Goal: Task Accomplishment & Management: Complete application form

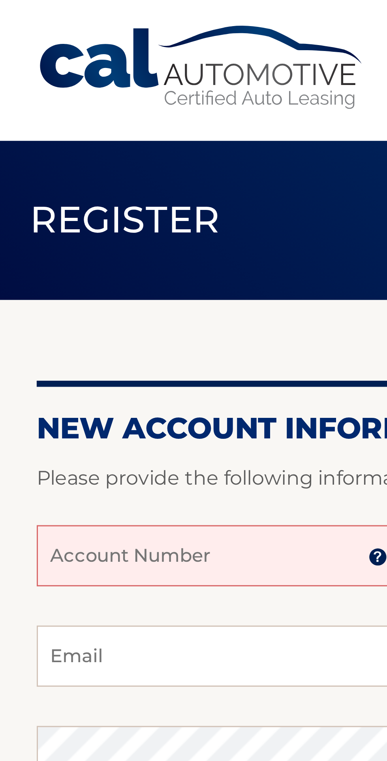
click at [90, 180] on input "Account Number" at bounding box center [71, 180] width 119 height 20
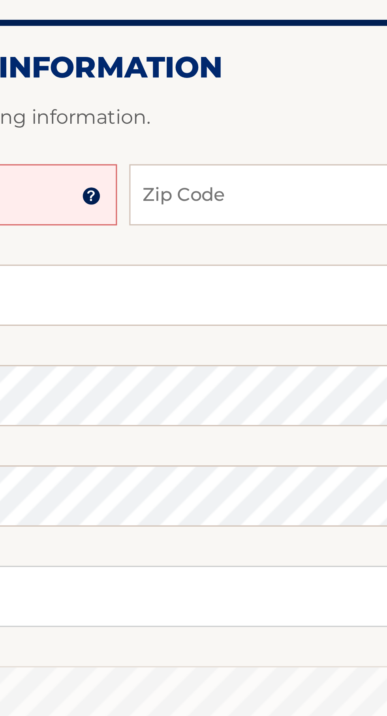
click at [125, 180] on img at bounding box center [122, 180] width 6 height 6
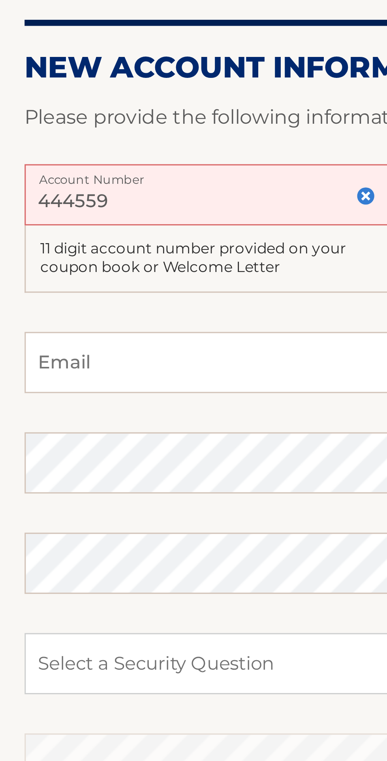
click at [44, 182] on input "444559" at bounding box center [71, 180] width 119 height 20
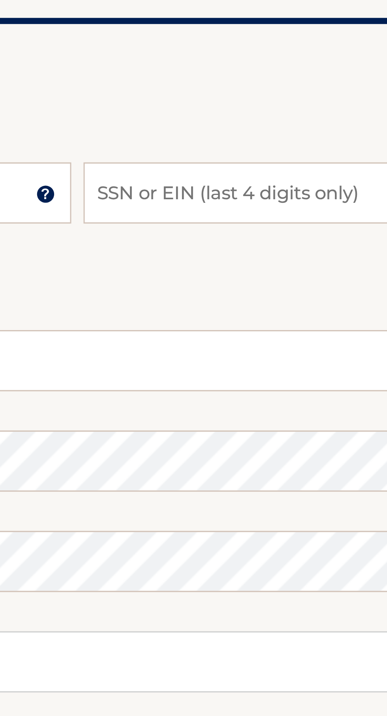
type input "44455999421"
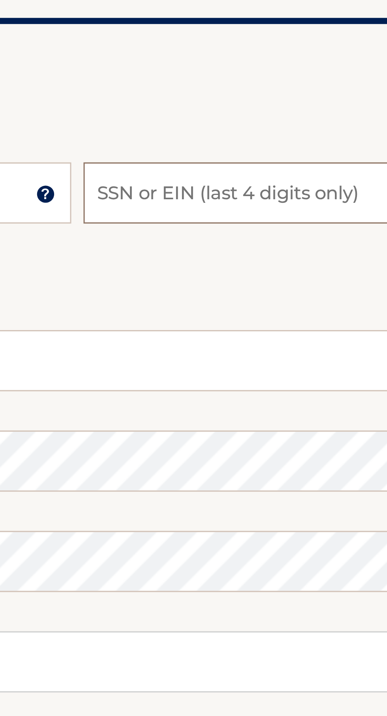
click at [286, 182] on input "SSN or EIN (last 4 digits only)" at bounding box center [316, 180] width 119 height 20
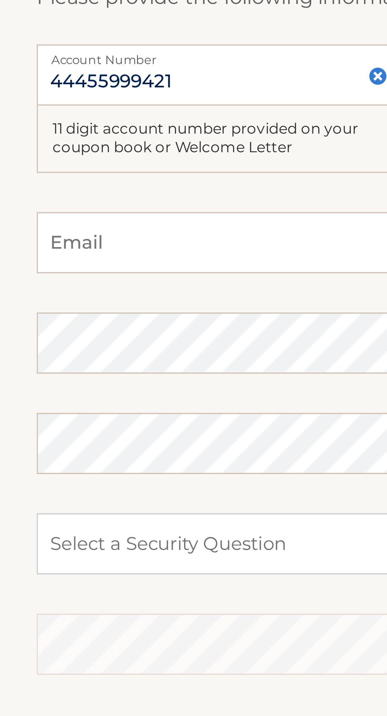
type input "5434"
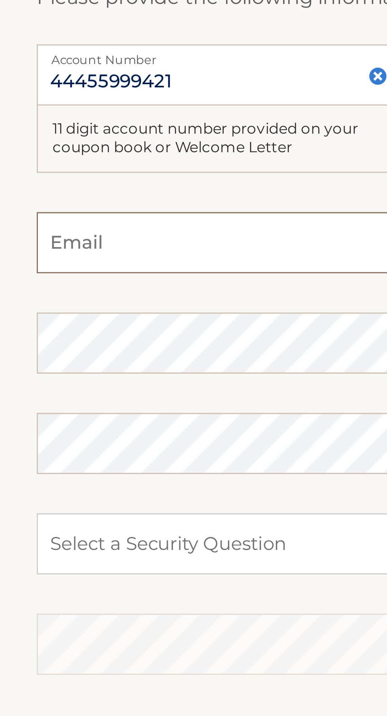
click at [71, 236] on input "Email" at bounding box center [194, 234] width 364 height 20
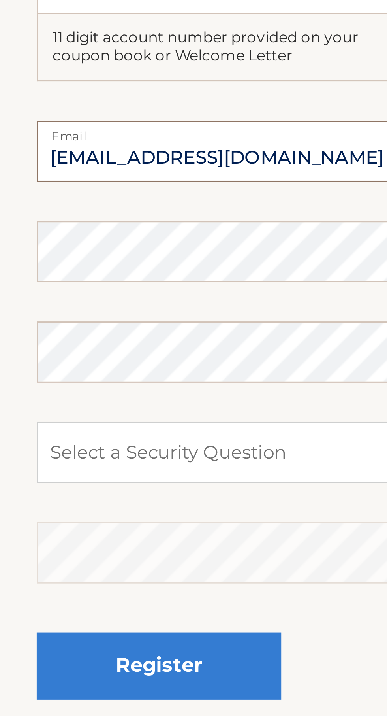
type input "[EMAIL_ADDRESS][DOMAIN_NAME]"
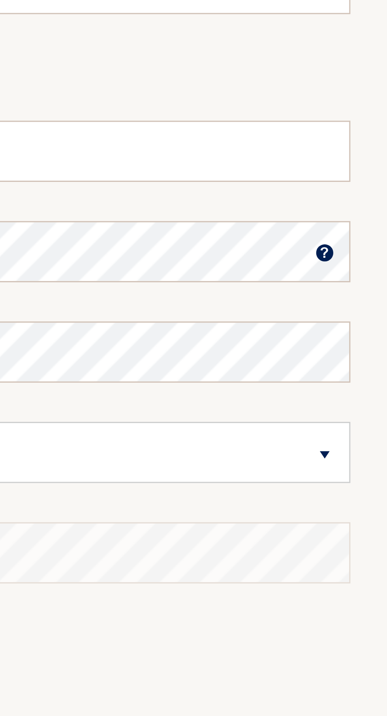
click at [367, 266] on img at bounding box center [367, 266] width 6 height 6
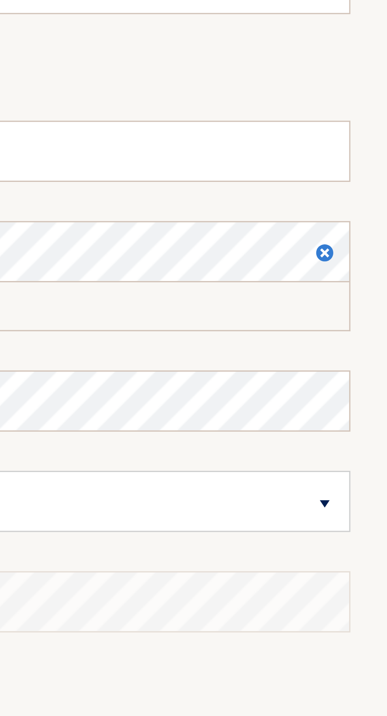
click at [366, 266] on img at bounding box center [367, 266] width 6 height 6
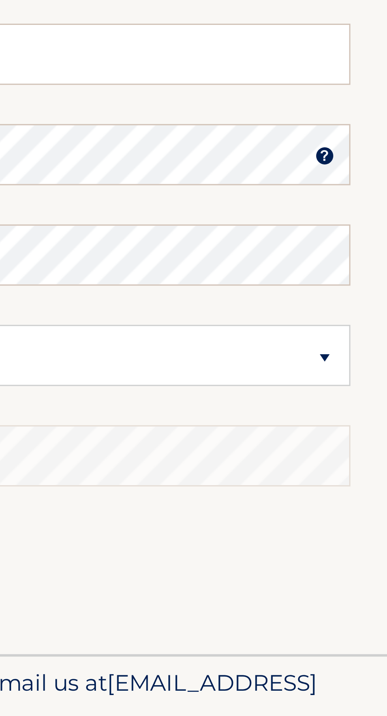
click at [369, 266] on img at bounding box center [367, 266] width 6 height 6
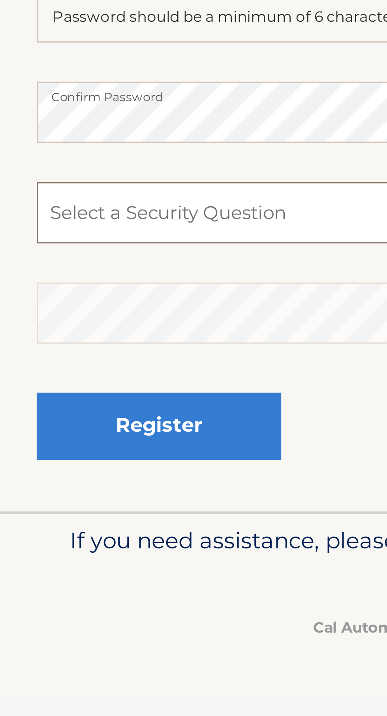
click at [90, 345] on select "Select a Security Question What was the name of your elementary school? What is…" at bounding box center [194, 347] width 364 height 20
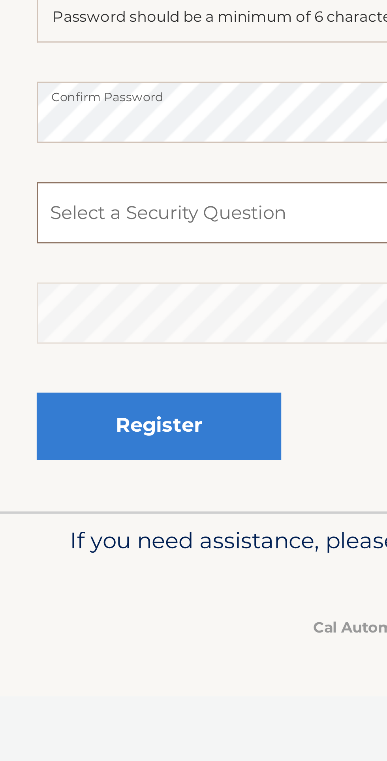
select select "2"
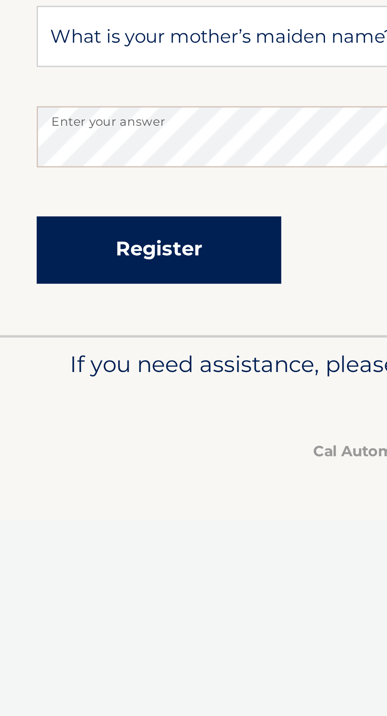
click at [79, 415] on button "Register" at bounding box center [51, 416] width 79 height 22
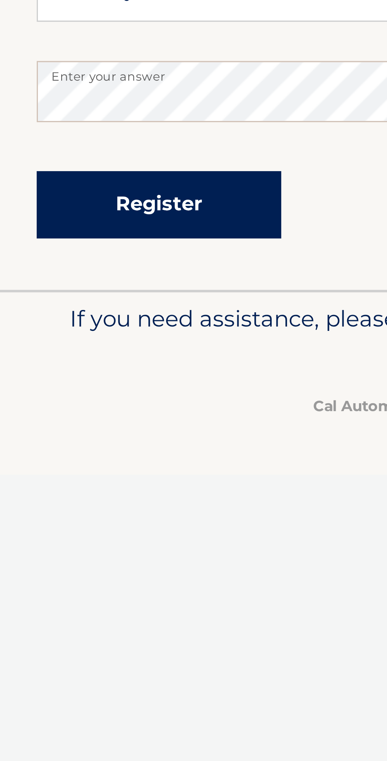
click at [49, 420] on button "Register" at bounding box center [51, 416] width 79 height 22
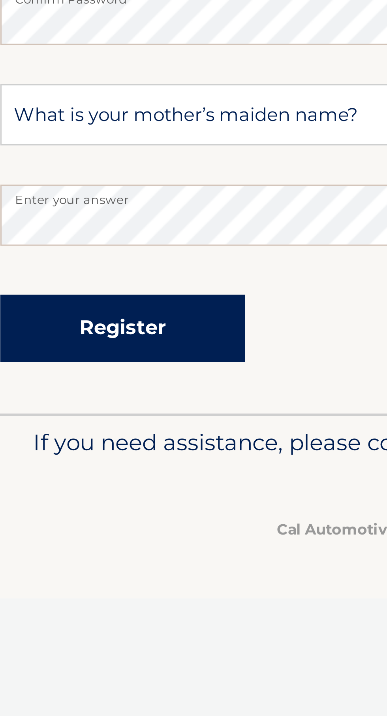
click at [71, 415] on button "Register" at bounding box center [51, 416] width 79 height 22
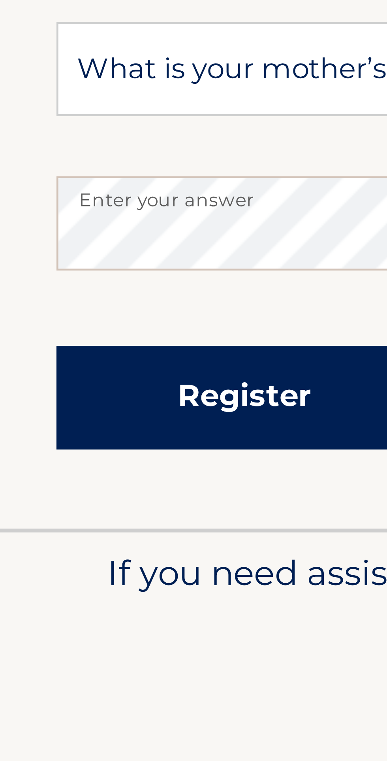
click at [66, 414] on button "Register" at bounding box center [51, 416] width 79 height 22
